Goal: Information Seeking & Learning: Learn about a topic

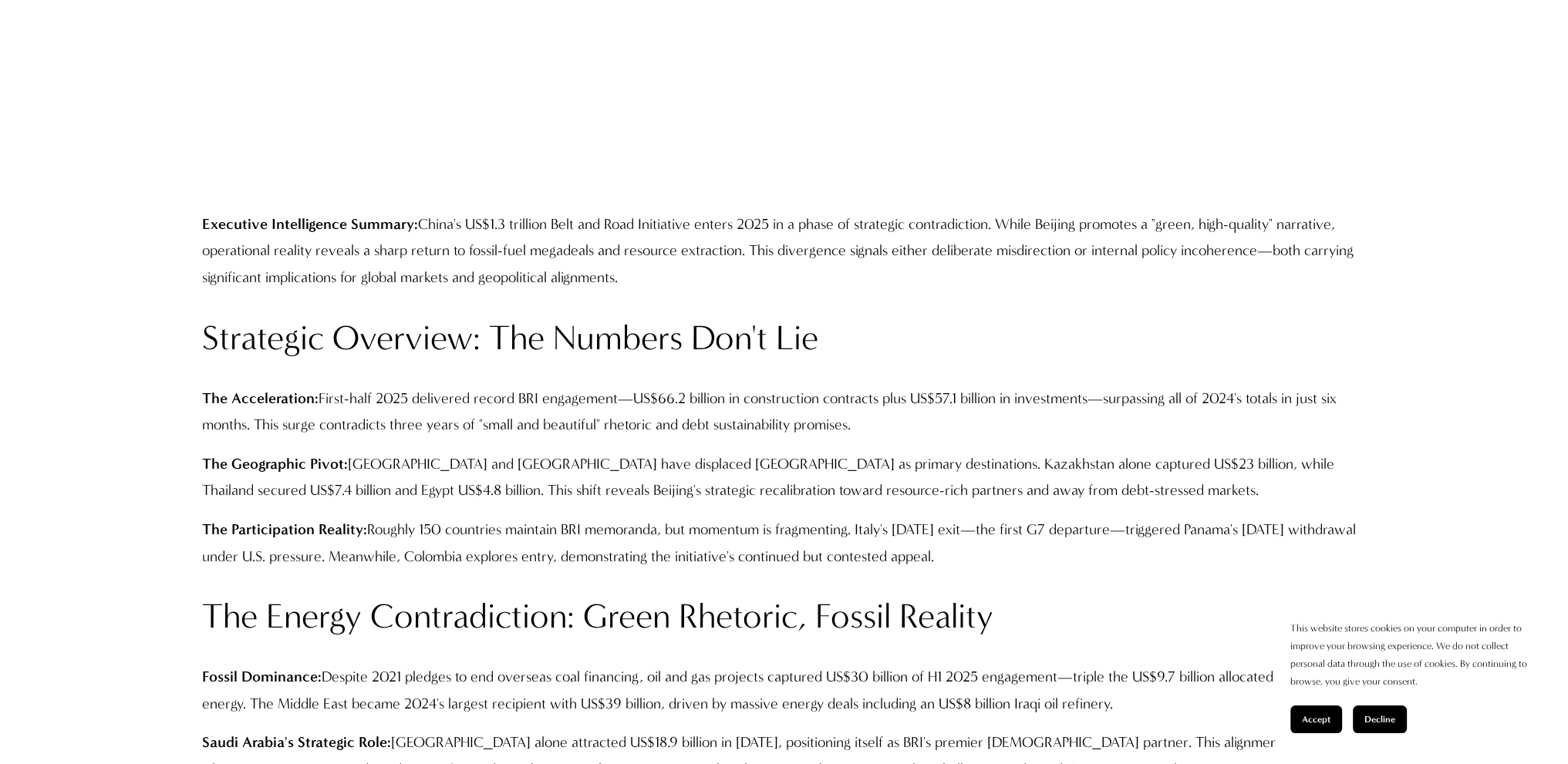
scroll to position [1310, 0]
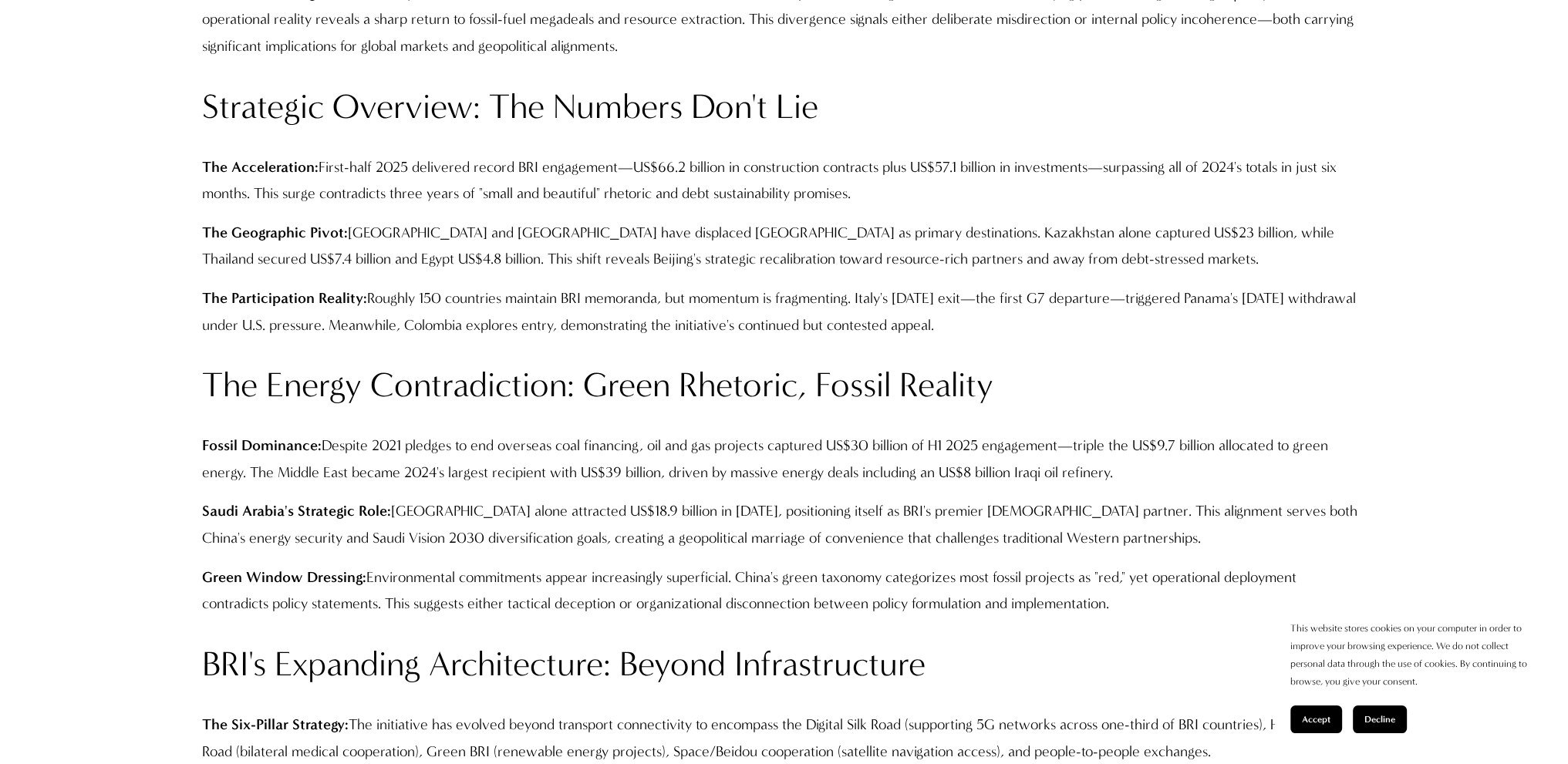
click at [1314, 715] on span "Accept" at bounding box center [1316, 719] width 29 height 11
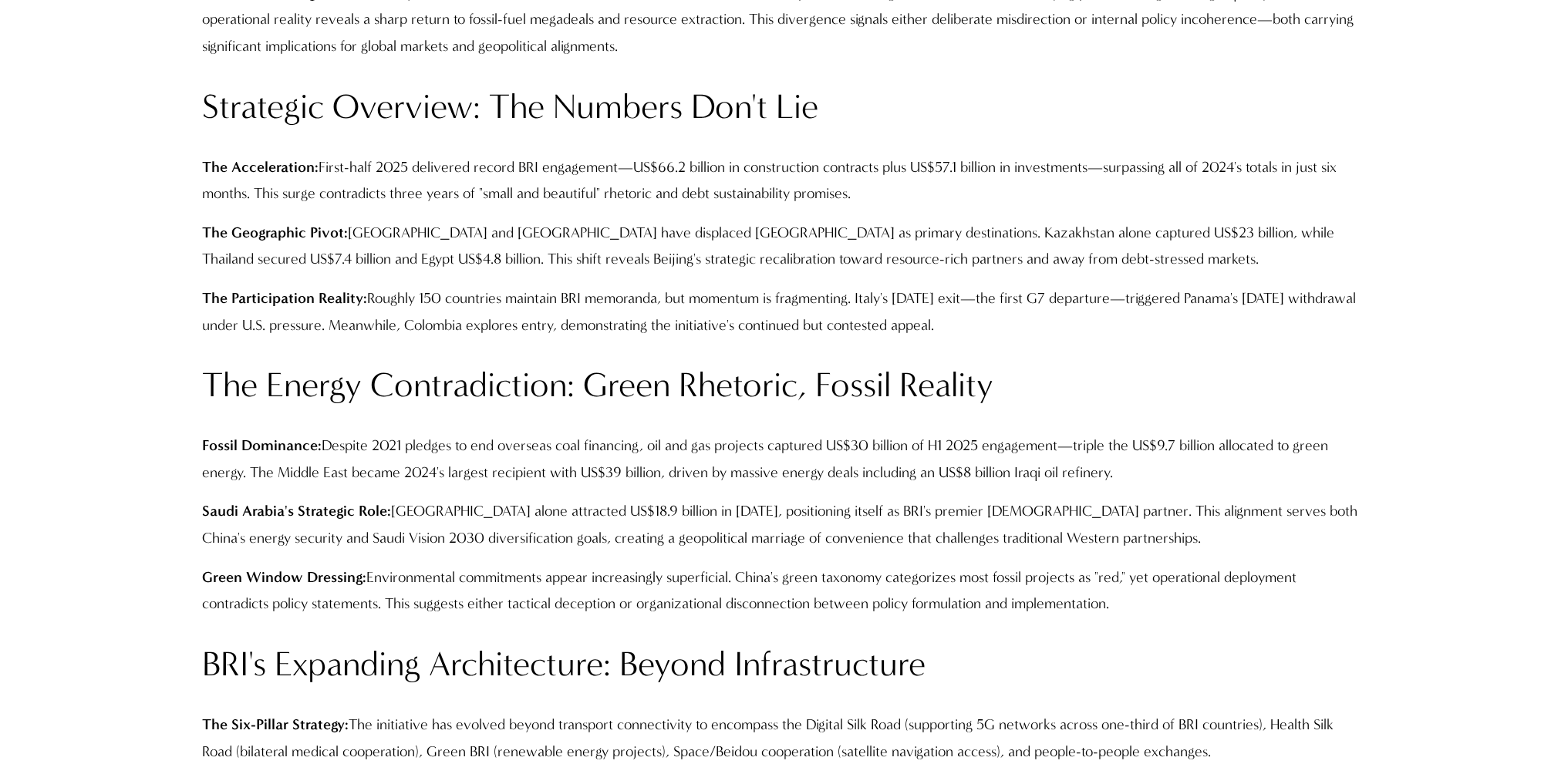
scroll to position [1079, 0]
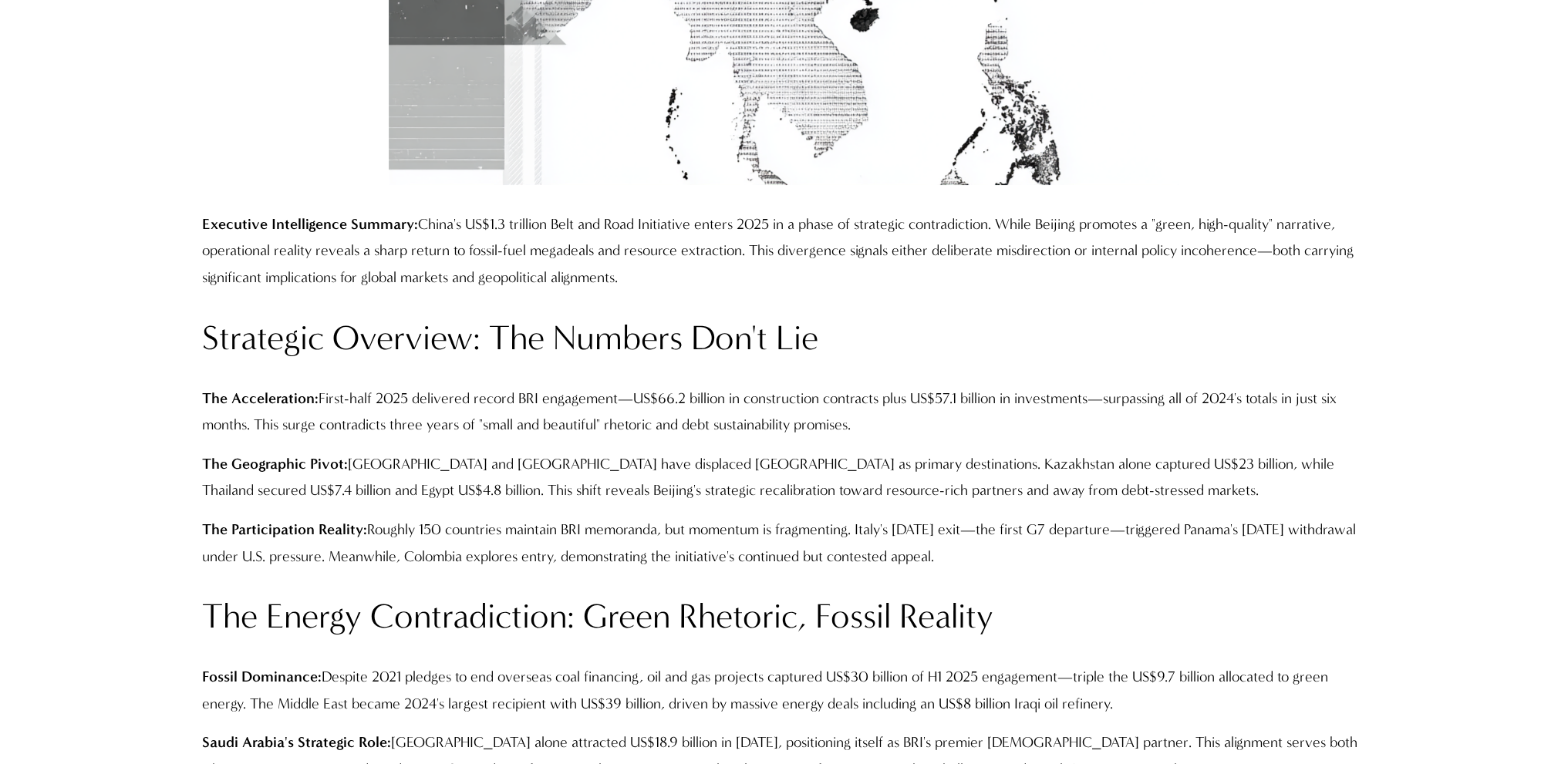
click at [402, 406] on p "The Acceleration: First-half 2025 delivered record BRI engagement—US$66.2 billi…" at bounding box center [784, 412] width 1164 height 53
